Goal: Task Accomplishment & Management: Complete application form

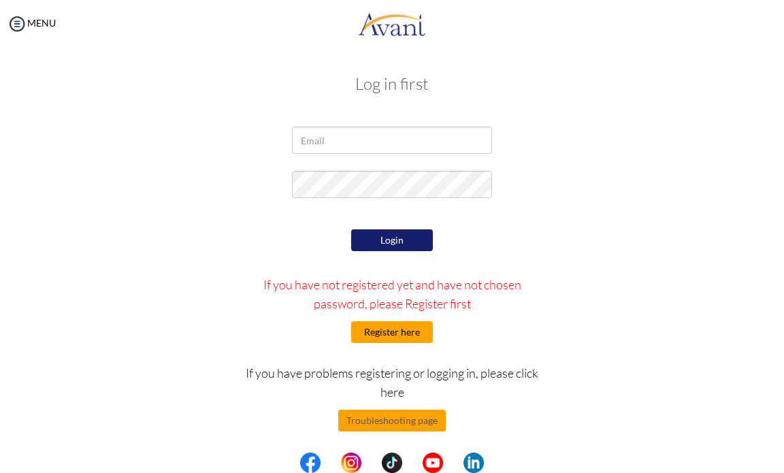
click at [385, 334] on button "Register here" at bounding box center [392, 332] width 82 height 22
click at [392, 335] on button "Register here" at bounding box center [392, 332] width 82 height 22
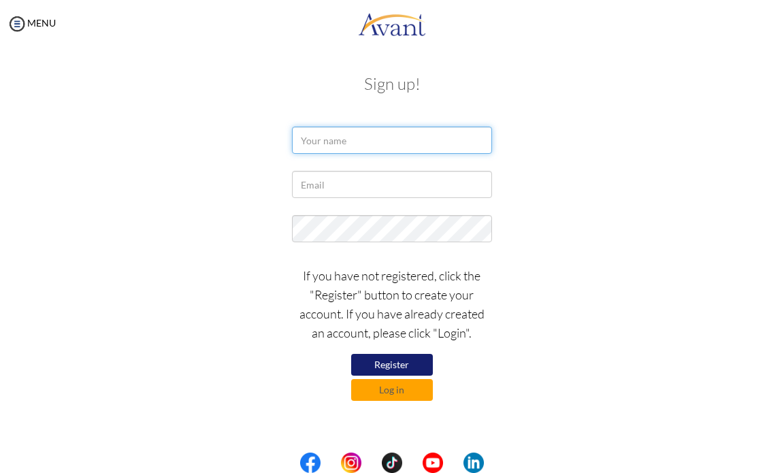
click at [345, 135] on input "text" at bounding box center [391, 140] width 199 height 27
type input "Sophia Elise Jaqueca Novenario"
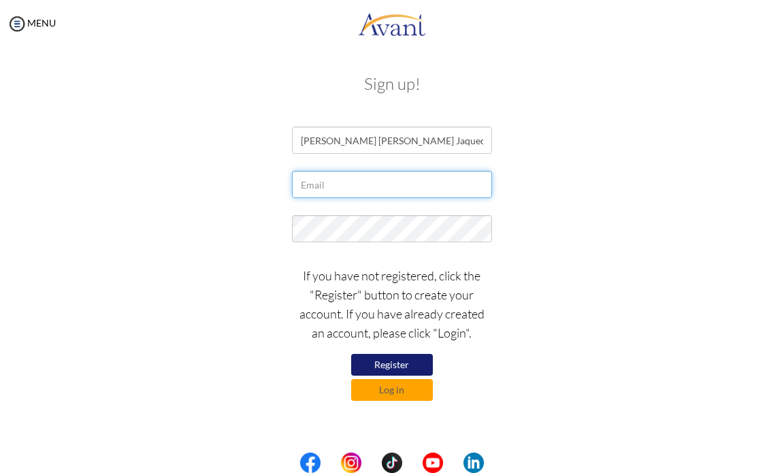
click at [321, 191] on input "text" at bounding box center [391, 184] width 199 height 27
type input "sophiaelisenovenario@gmail.com"
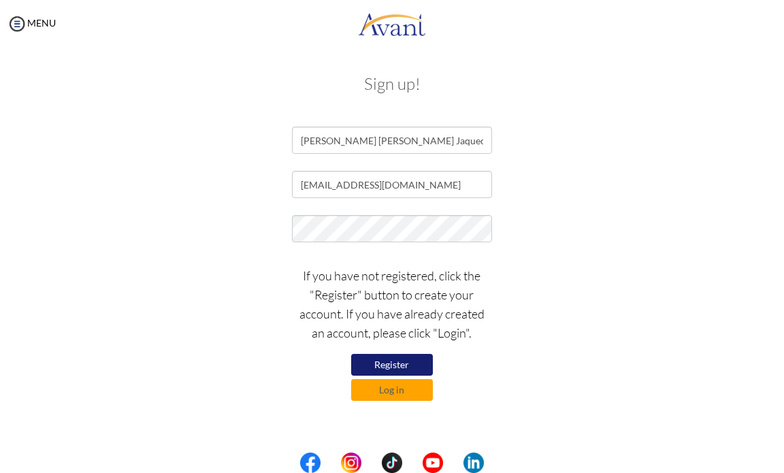
click at [396, 365] on button "Register" at bounding box center [392, 365] width 82 height 22
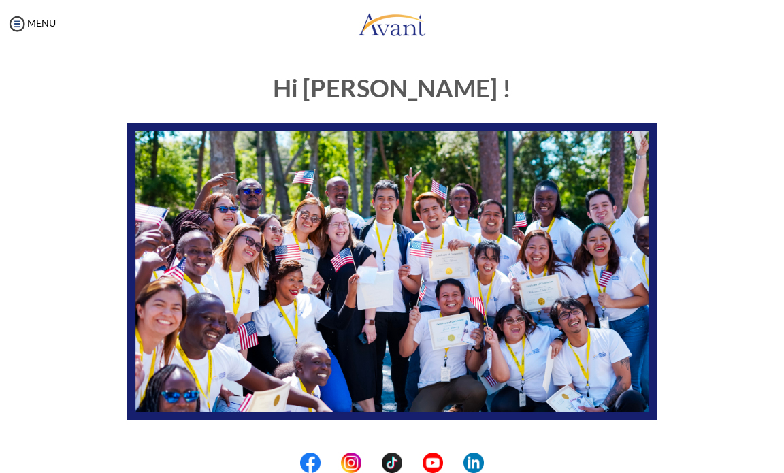
scroll to position [204, 0]
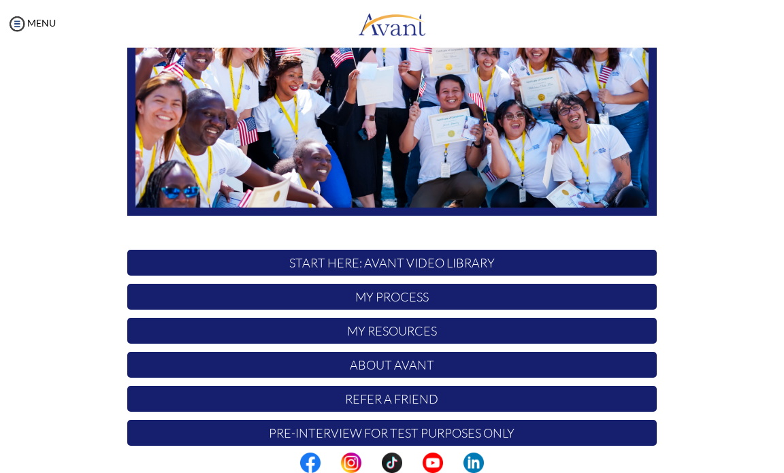
click at [369, 267] on p "START HERE: Avant Video Library" at bounding box center [391, 263] width 529 height 26
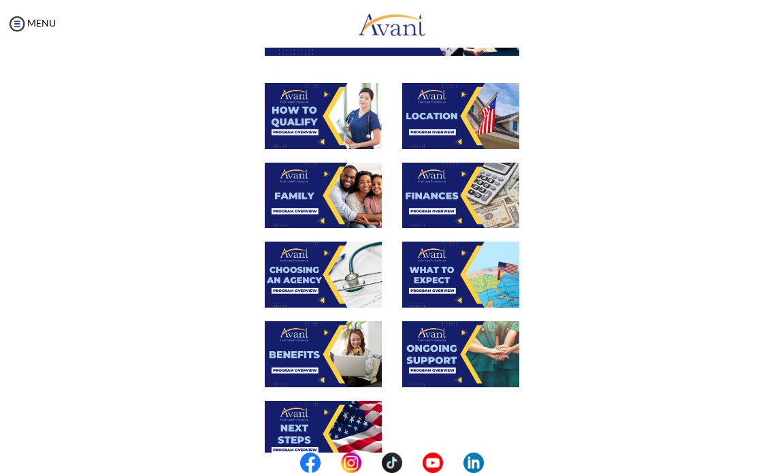
scroll to position [68, 0]
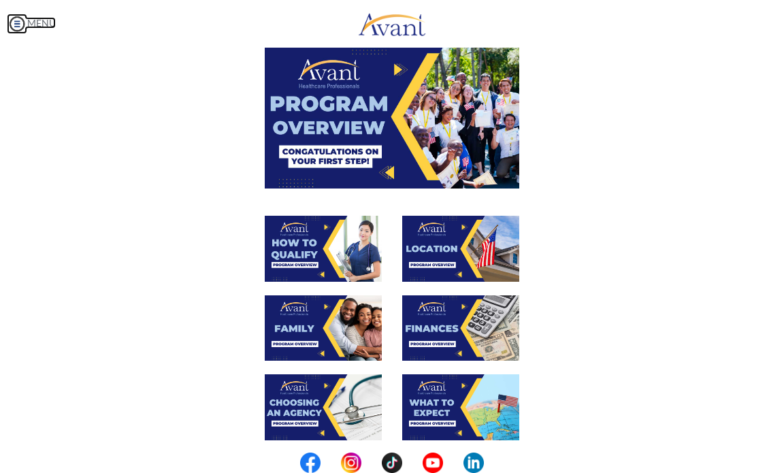
click at [23, 22] on img at bounding box center [17, 24] width 20 height 20
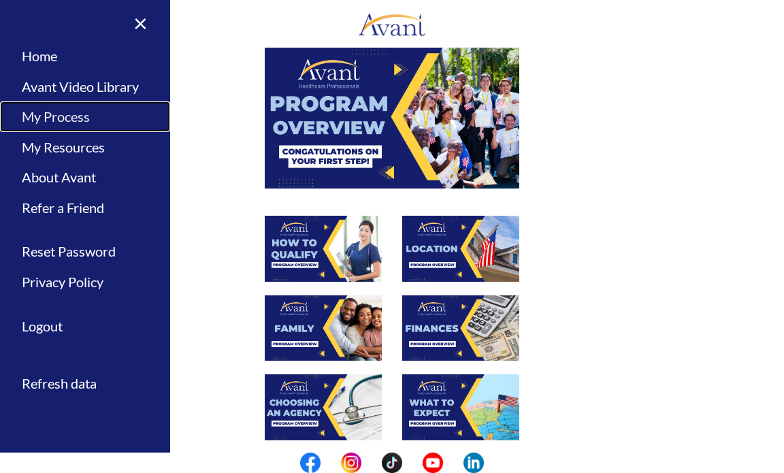
click at [67, 112] on link "My Process" at bounding box center [85, 116] width 170 height 31
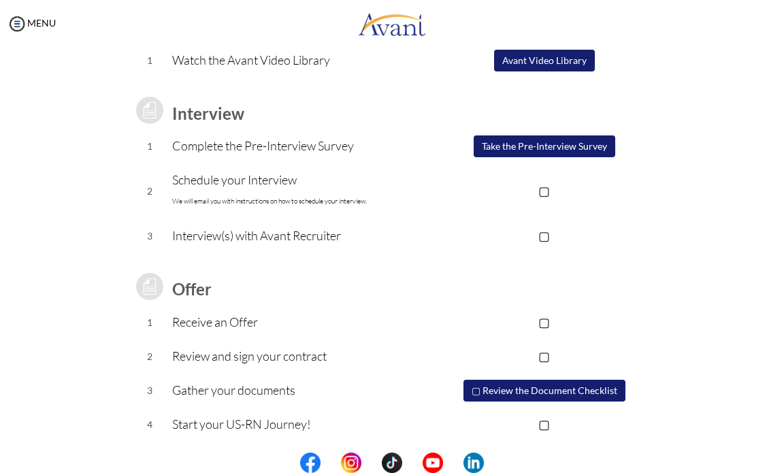
scroll to position [146, 0]
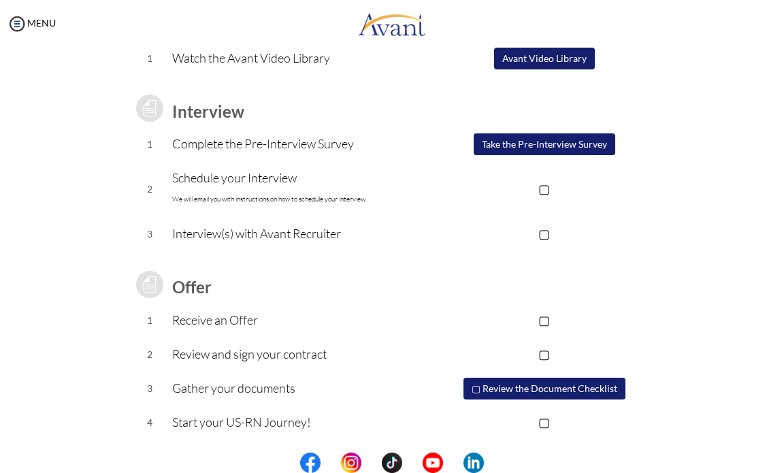
click at [539, 190] on p "▢" at bounding box center [544, 188] width 225 height 19
click at [539, 190] on p "▣" at bounding box center [544, 188] width 225 height 19
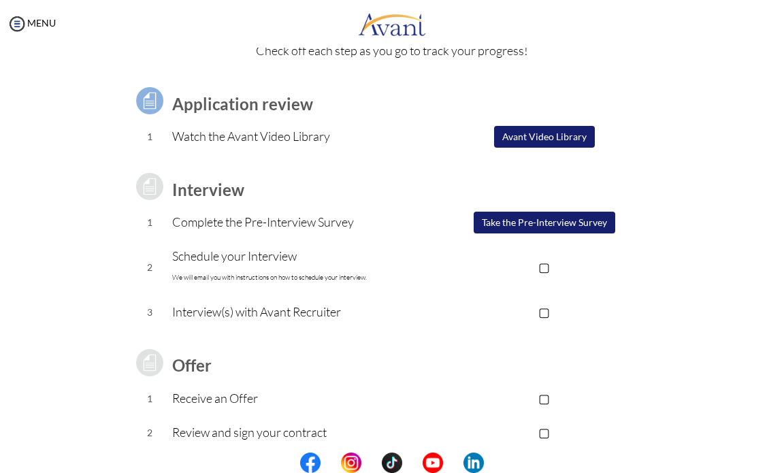
scroll to position [0, 0]
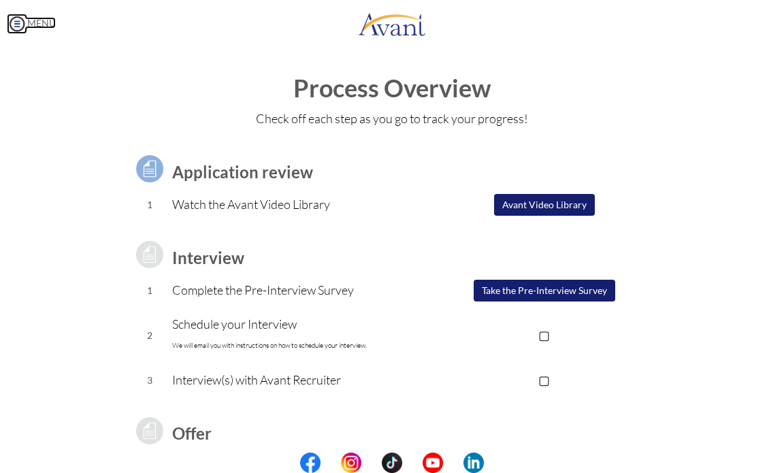
click at [37, 24] on link "MENU" at bounding box center [31, 23] width 49 height 12
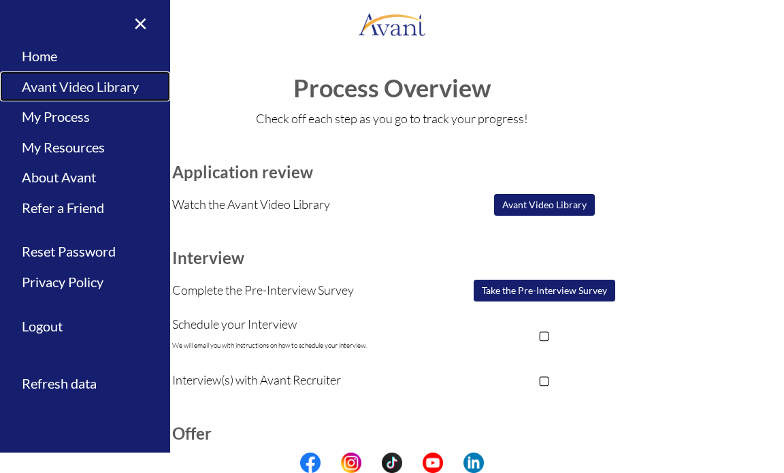
click at [48, 78] on link "Avant Video Library" at bounding box center [85, 86] width 170 height 31
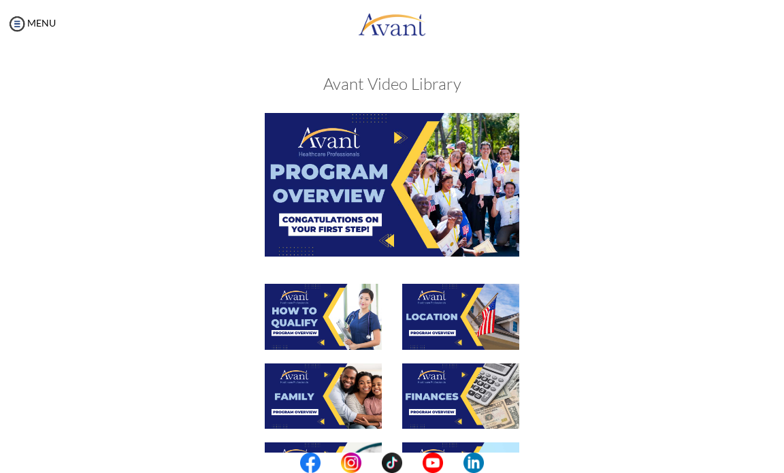
click at [312, 201] on img at bounding box center [392, 184] width 255 height 143
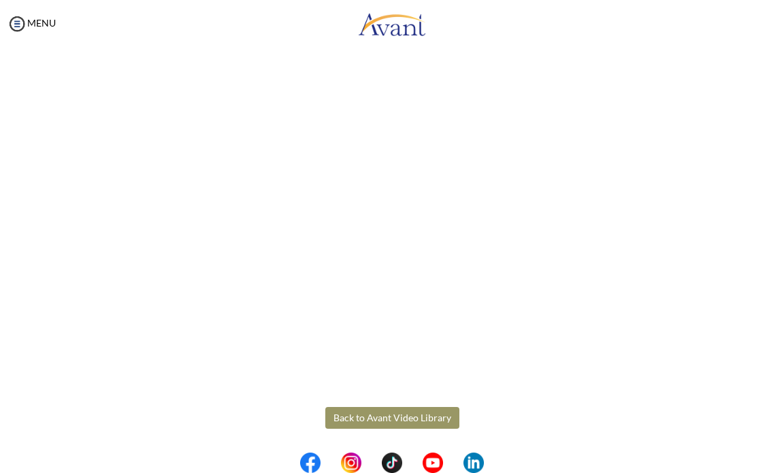
scroll to position [120, 0]
